Goal: Find specific page/section: Find specific page/section

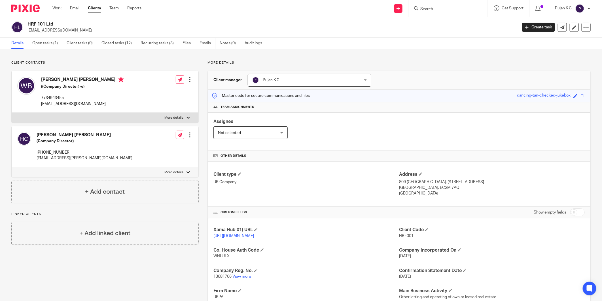
click at [445, 12] on form at bounding box center [450, 8] width 60 height 7
click at [445, 11] on input "Search" at bounding box center [445, 9] width 51 height 5
type input "teliom"
click at [447, 19] on link at bounding box center [484, 24] width 131 height 13
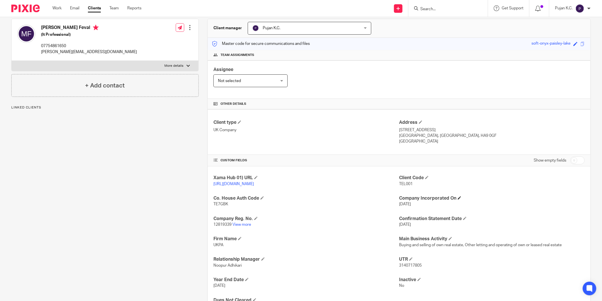
scroll to position [63, 0]
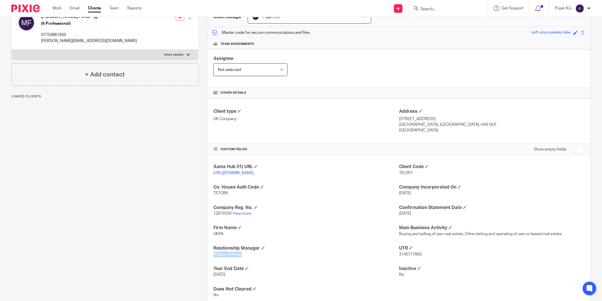
drag, startPoint x: 211, startPoint y: 255, endPoint x: 247, endPoint y: 257, distance: 36.6
click at [247, 257] on div "Xama Hub 01) URL https://platform.xamatech.com/portal/crm/clients/591869b0-6bdd…" at bounding box center [399, 230] width 383 height 151
click at [443, 9] on input "Search" at bounding box center [445, 9] width 51 height 5
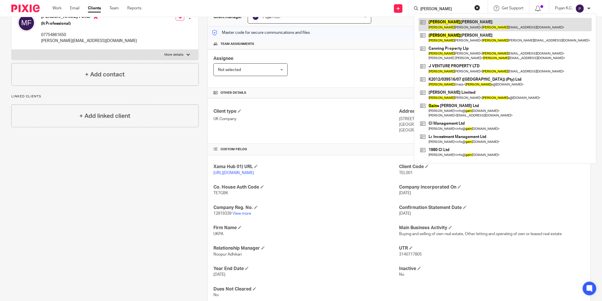
type input "gavin"
click at [442, 26] on link at bounding box center [505, 24] width 173 height 13
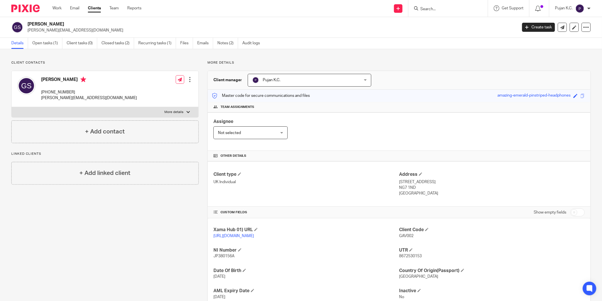
click at [458, 9] on input "Search" at bounding box center [445, 9] width 51 height 5
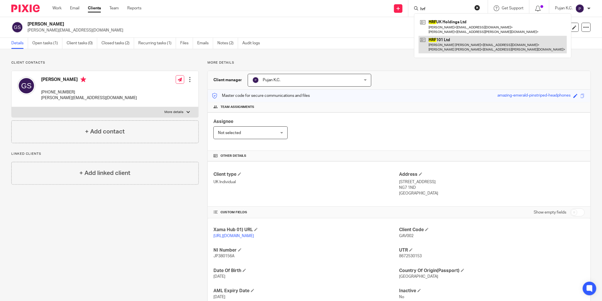
type input "hrf"
click at [470, 44] on link at bounding box center [493, 45] width 148 height 18
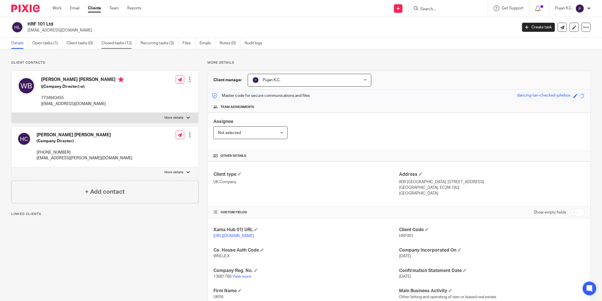
click at [115, 43] on link "Closed tasks (12)" at bounding box center [119, 43] width 35 height 11
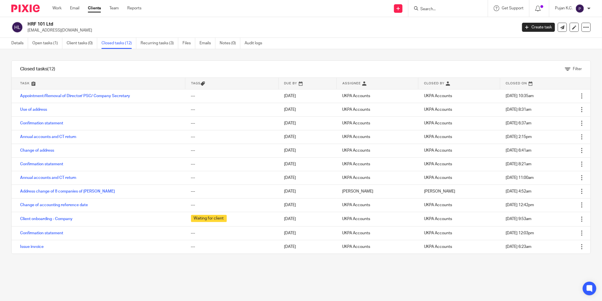
drag, startPoint x: 46, startPoint y: 138, endPoint x: 0, endPoint y: 139, distance: 46.2
click at [0, 139] on html "Work Email Clients Team Reports Work Email Clients Team Reports Settings Send n…" at bounding box center [301, 150] width 602 height 301
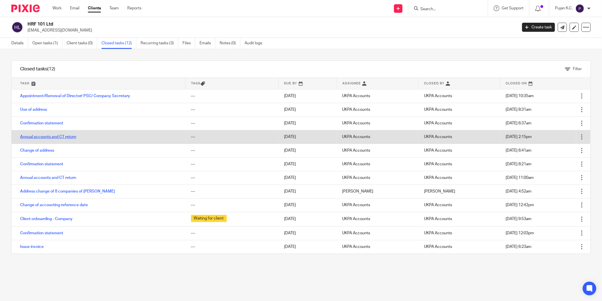
click at [45, 137] on link "Annual accounts and CT return" at bounding box center [48, 137] width 56 height 4
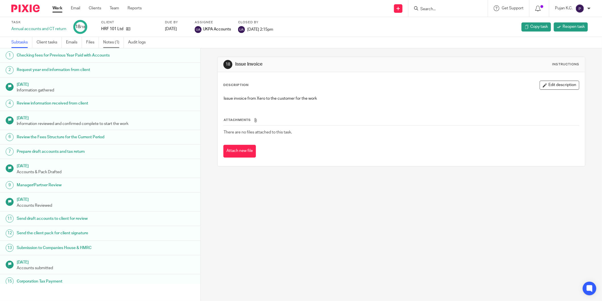
click at [115, 41] on link "Notes (1)" at bounding box center [113, 42] width 21 height 11
